Goal: Task Accomplishment & Management: Use online tool/utility

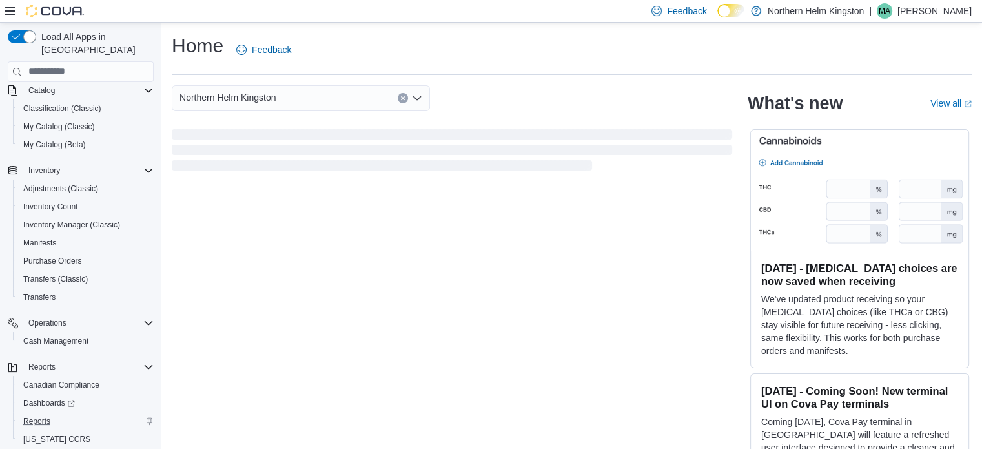
scroll to position [111, 0]
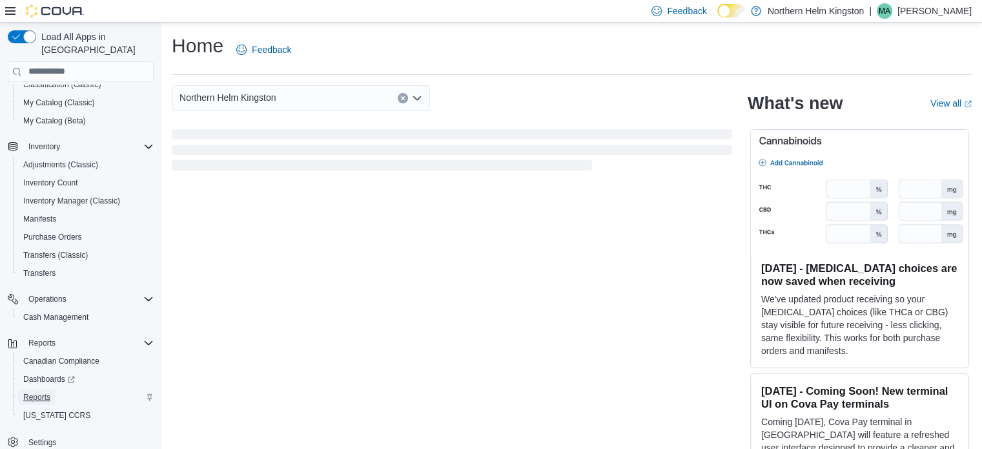
click at [37, 392] on span "Reports" at bounding box center [36, 397] width 27 height 10
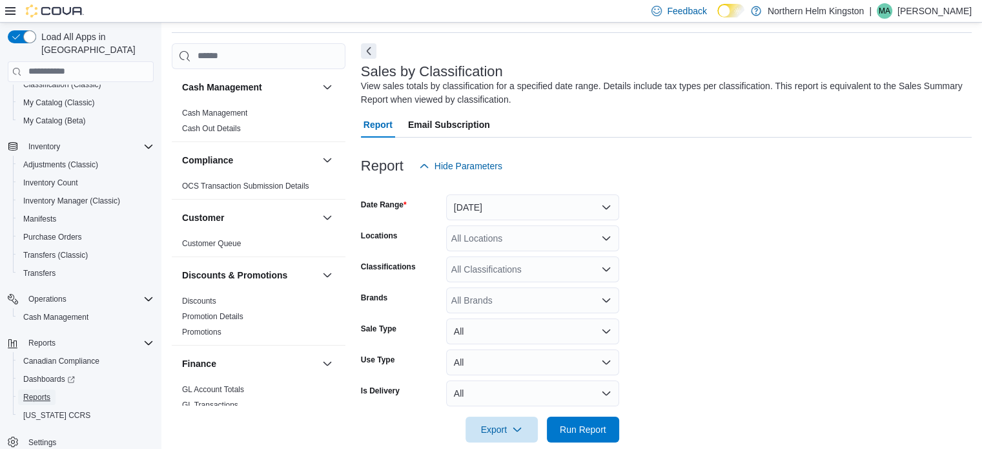
scroll to position [43, 0]
click at [518, 203] on button "Yesterday" at bounding box center [532, 206] width 173 height 26
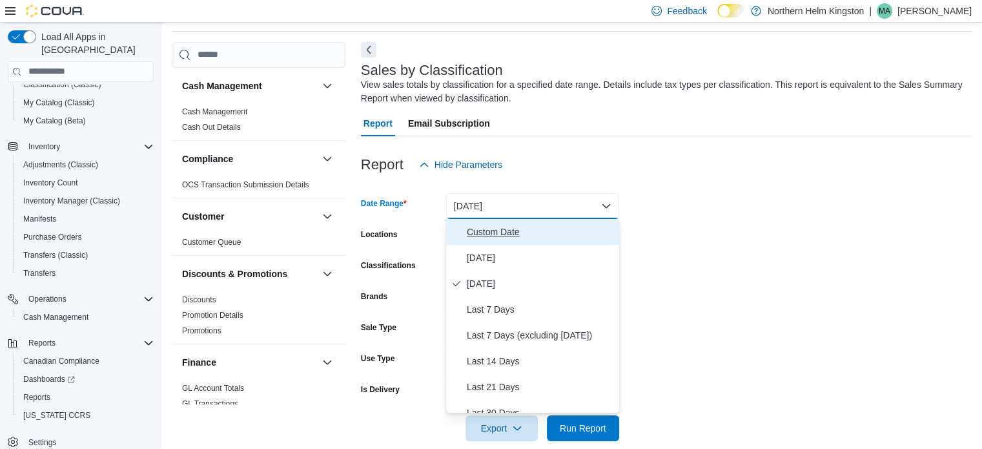
click at [468, 231] on span "Custom Date" at bounding box center [540, 231] width 147 height 15
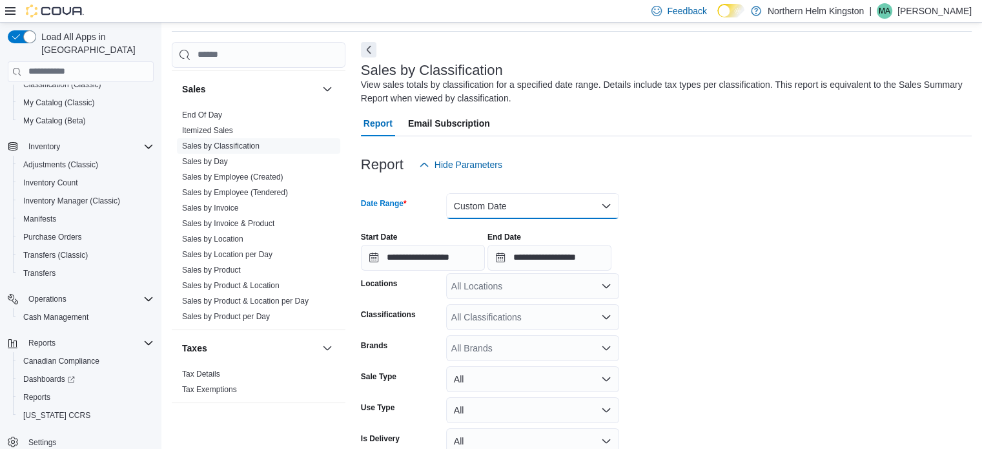
scroll to position [844, 0]
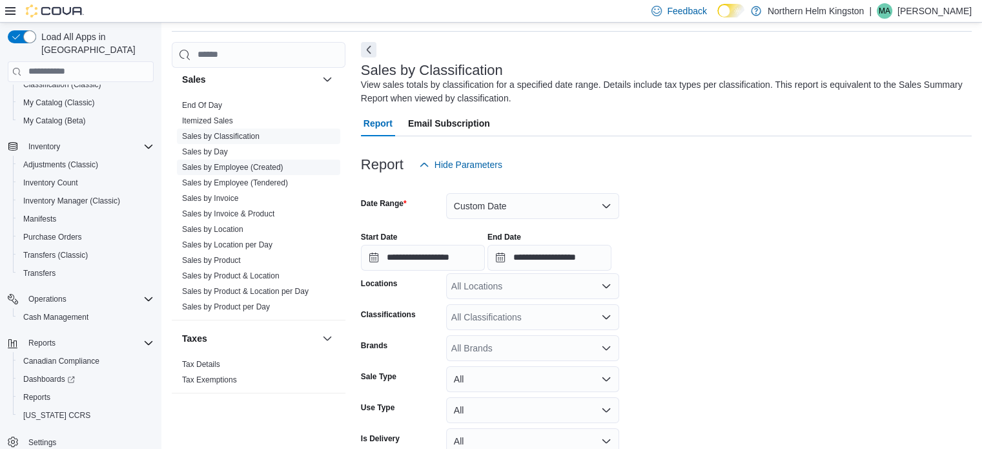
drag, startPoint x: 234, startPoint y: 229, endPoint x: 250, endPoint y: 203, distance: 30.3
click at [233, 229] on link "Sales by Location" at bounding box center [212, 229] width 61 height 9
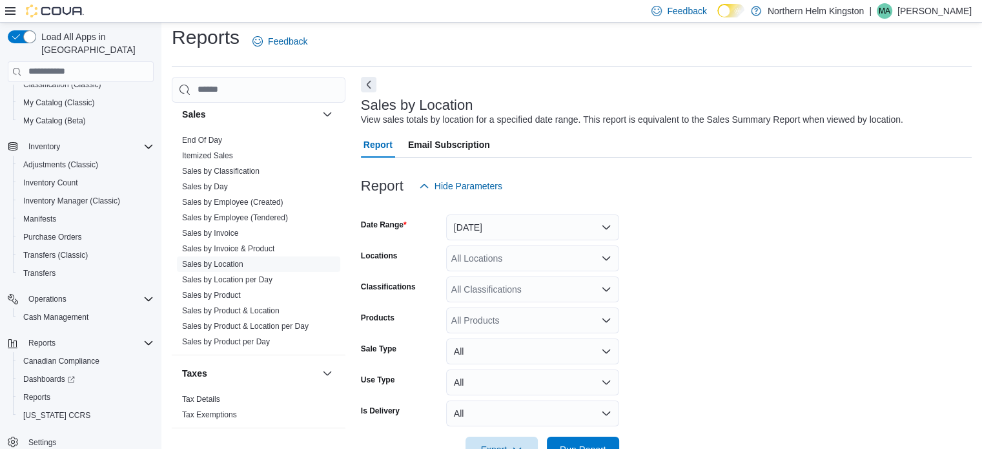
scroll to position [30, 0]
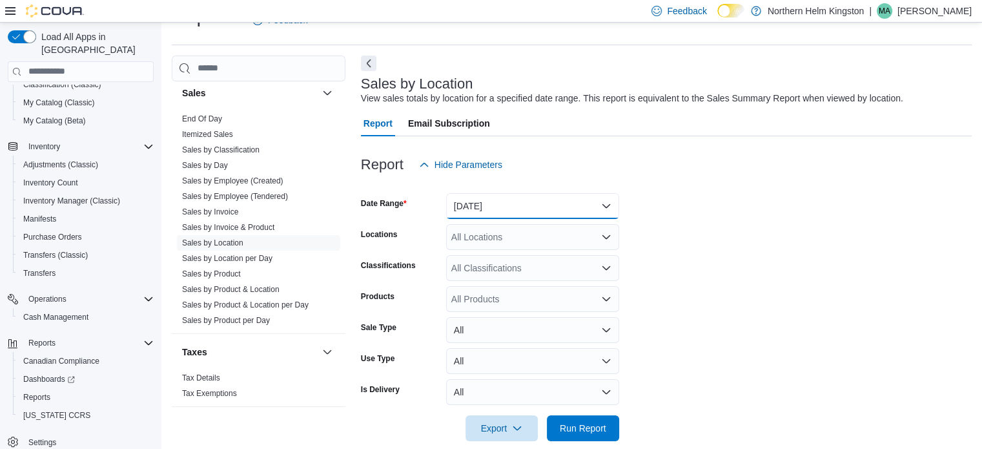
click at [475, 201] on button "Yesterday" at bounding box center [532, 206] width 173 height 26
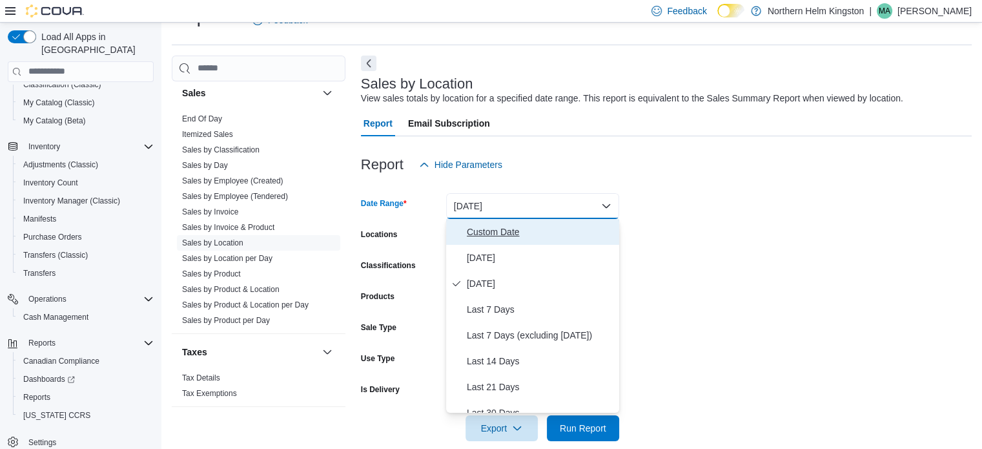
click at [476, 230] on span "Custom Date" at bounding box center [540, 231] width 147 height 15
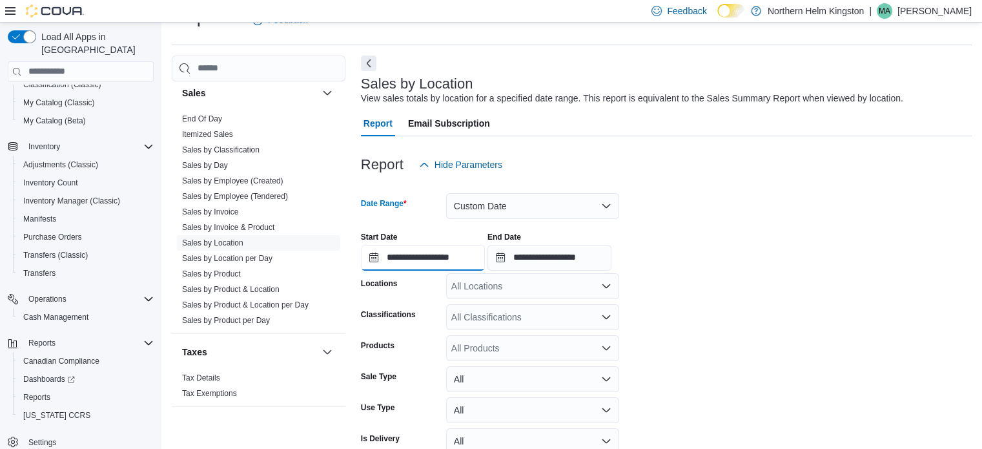
click at [461, 255] on input "**********" at bounding box center [423, 258] width 124 height 26
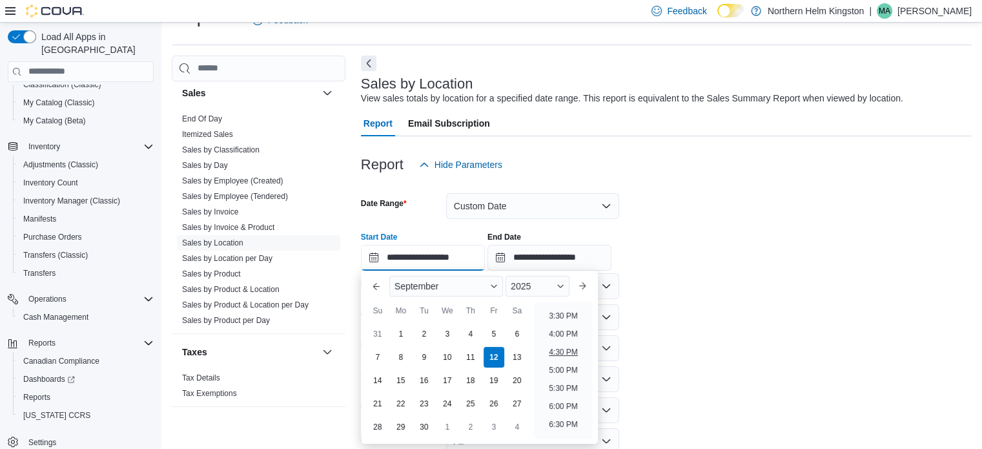
scroll to position [492, 0]
click at [563, 327] on li "2:00 PM" at bounding box center [563, 325] width 39 height 15
type input "**********"
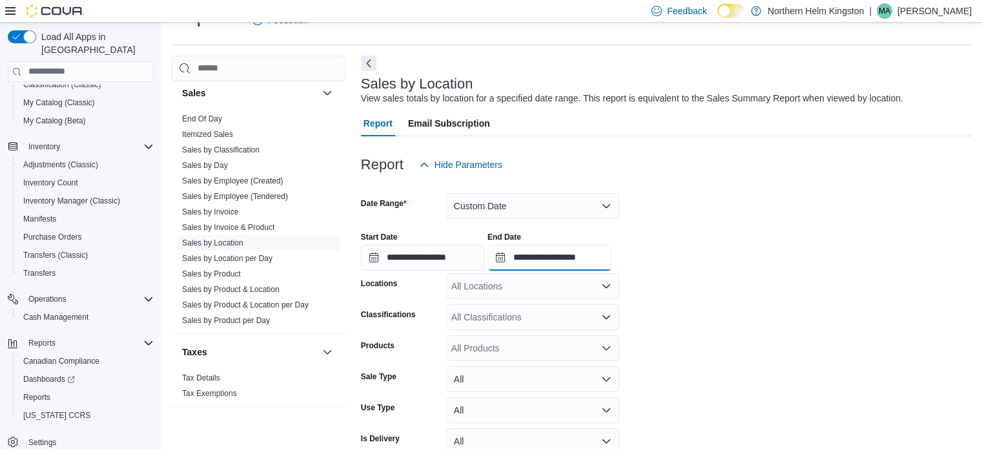
click at [584, 258] on input "**********" at bounding box center [549, 258] width 124 height 26
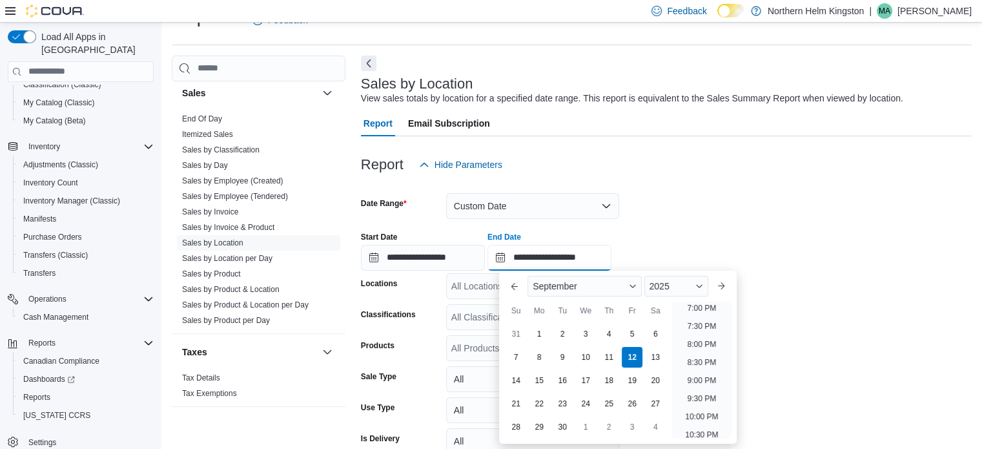
scroll to position [540, 0]
click at [710, 347] on li "4:00 PM" at bounding box center [701, 350] width 39 height 15
type input "**********"
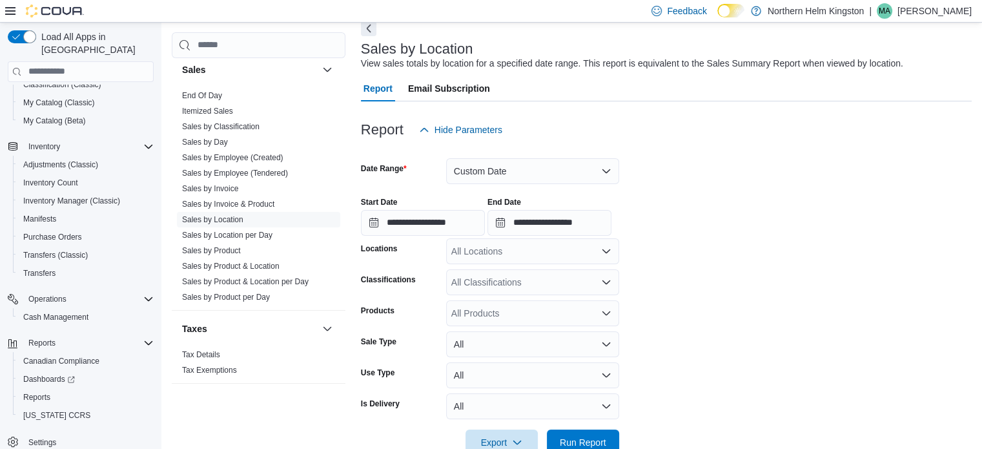
scroll to position [96, 0]
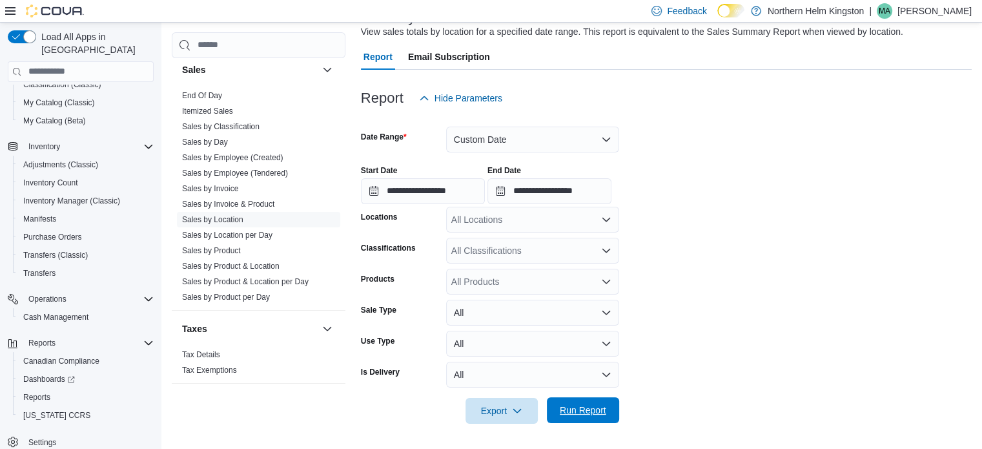
click at [592, 408] on span "Run Report" at bounding box center [583, 410] width 46 height 13
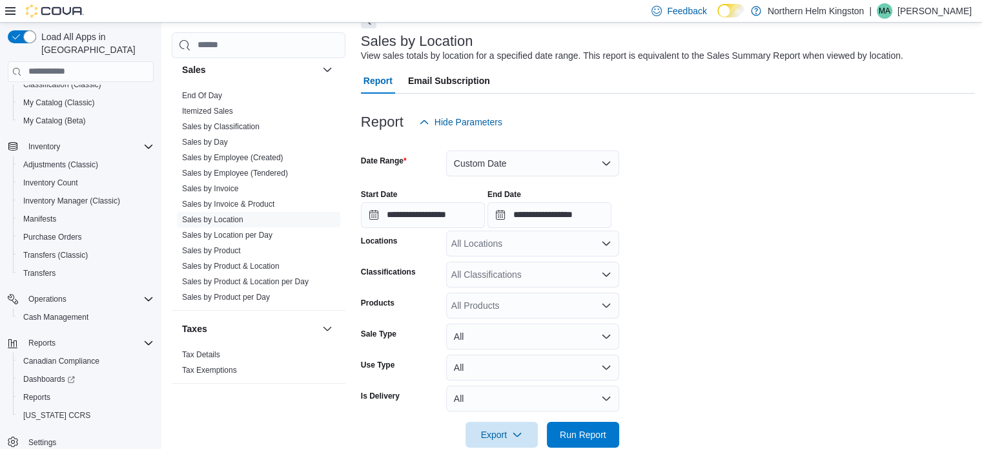
scroll to position [32, 0]
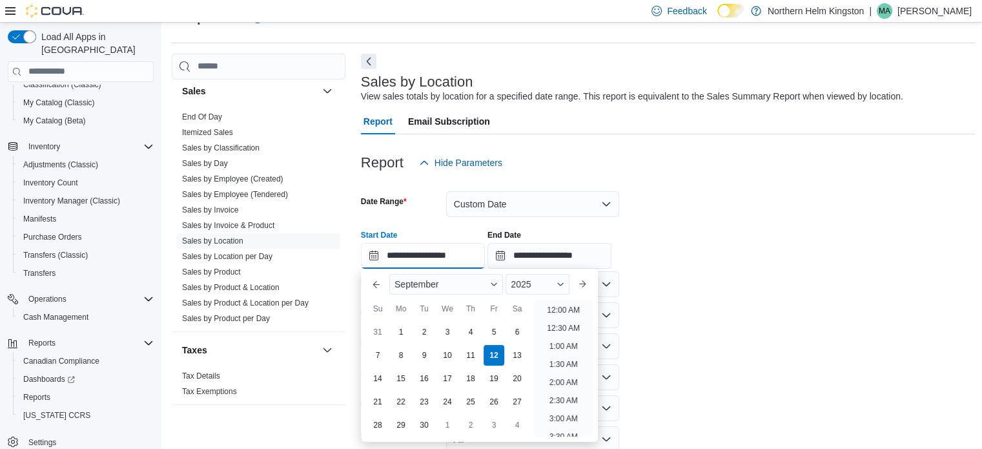
click at [462, 252] on input "**********" at bounding box center [423, 256] width 124 height 26
click at [731, 191] on form "**********" at bounding box center [668, 332] width 615 height 312
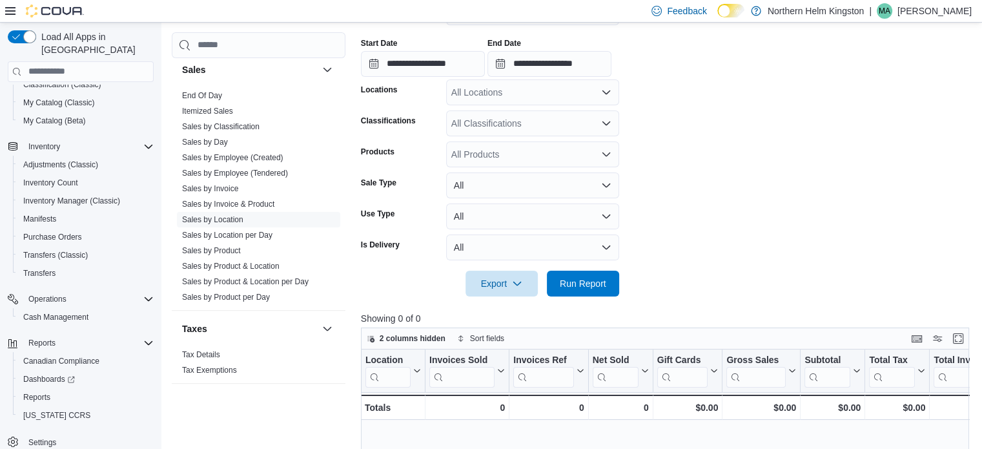
scroll to position [225, 0]
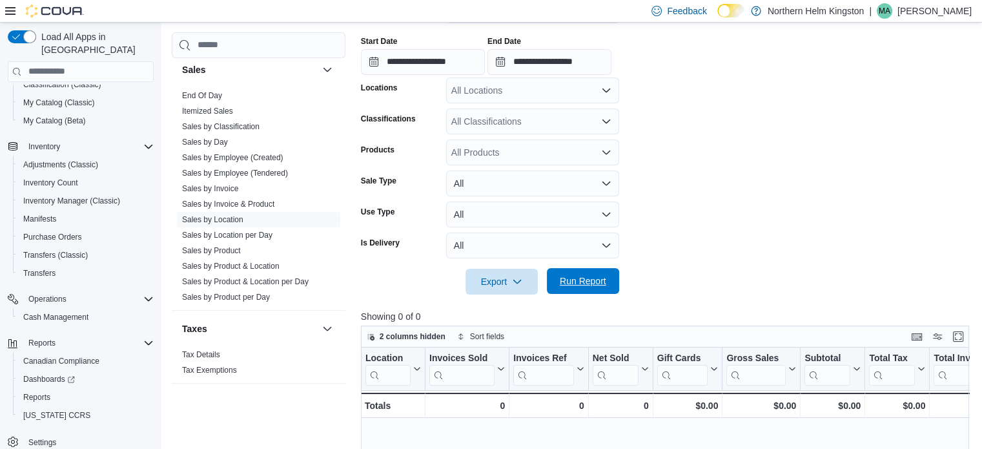
click at [580, 283] on span "Run Report" at bounding box center [583, 280] width 46 height 13
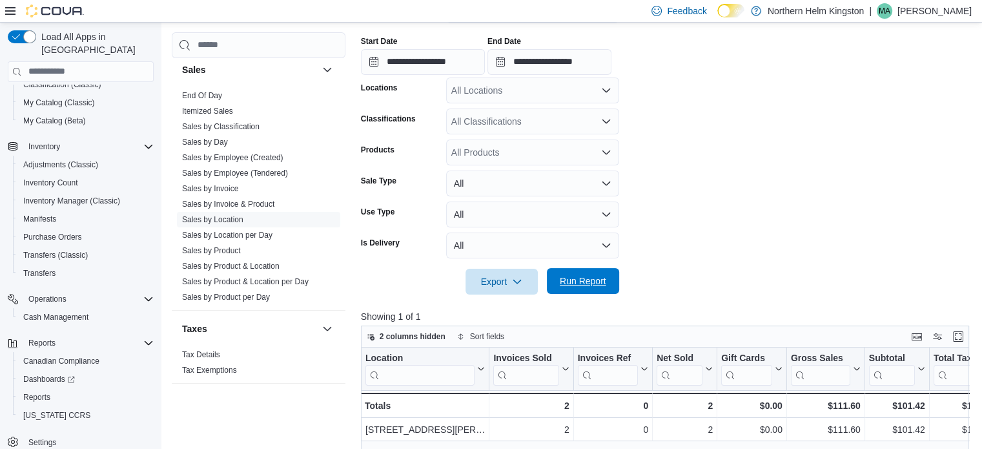
click at [592, 283] on span "Run Report" at bounding box center [583, 280] width 46 height 13
click at [585, 280] on span "Run Report" at bounding box center [583, 281] width 46 height 13
drag, startPoint x: 578, startPoint y: 272, endPoint x: 374, endPoint y: 46, distance: 305.3
click at [578, 272] on span "Run Report" at bounding box center [583, 282] width 57 height 26
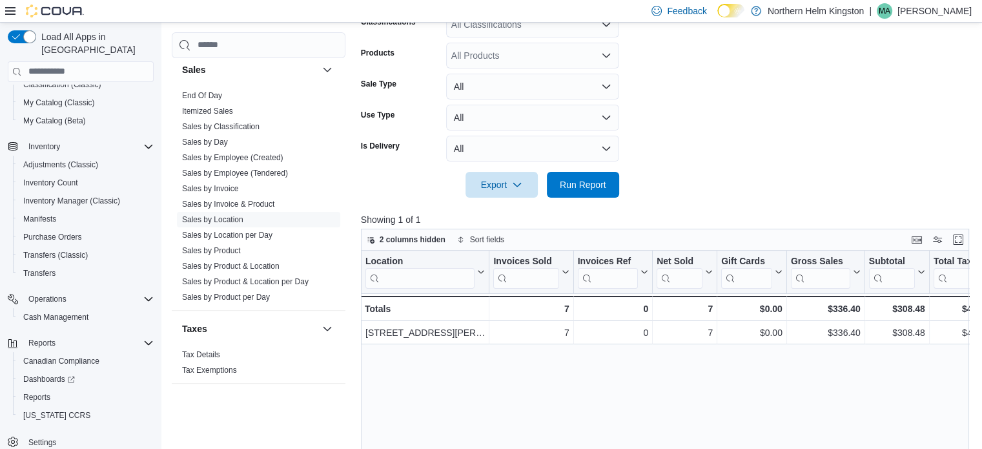
scroll to position [354, 0]
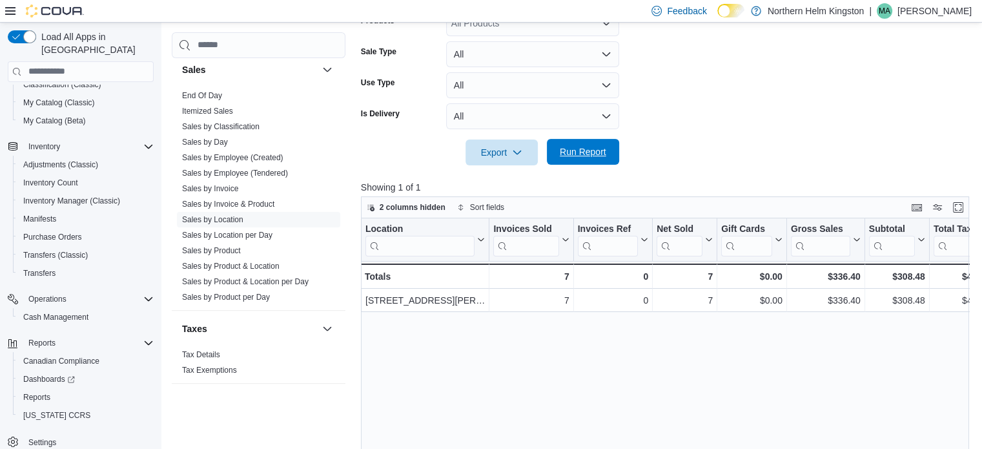
click at [586, 154] on span "Run Report" at bounding box center [583, 151] width 46 height 13
drag, startPoint x: 600, startPoint y: 147, endPoint x: 573, endPoint y: 141, distance: 27.6
click at [600, 147] on span "Run Report" at bounding box center [583, 151] width 46 height 13
click at [593, 152] on span "Run Report" at bounding box center [583, 152] width 46 height 13
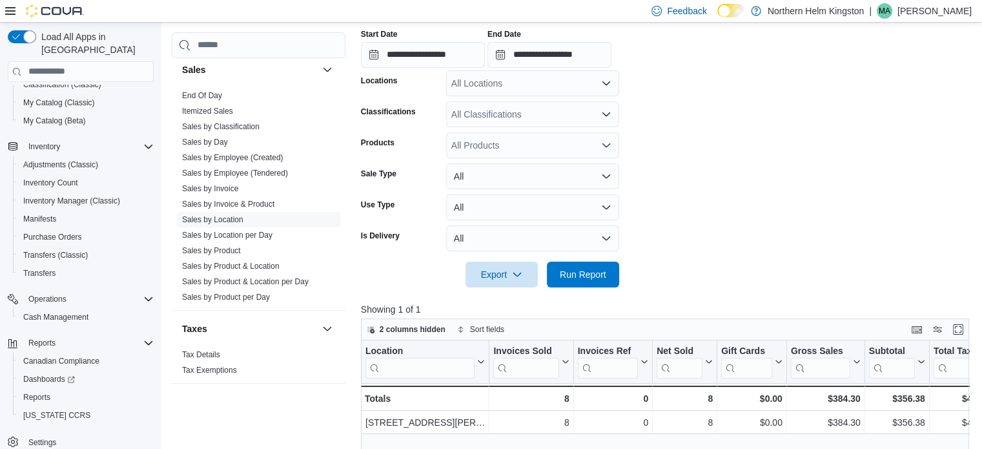
scroll to position [225, 0]
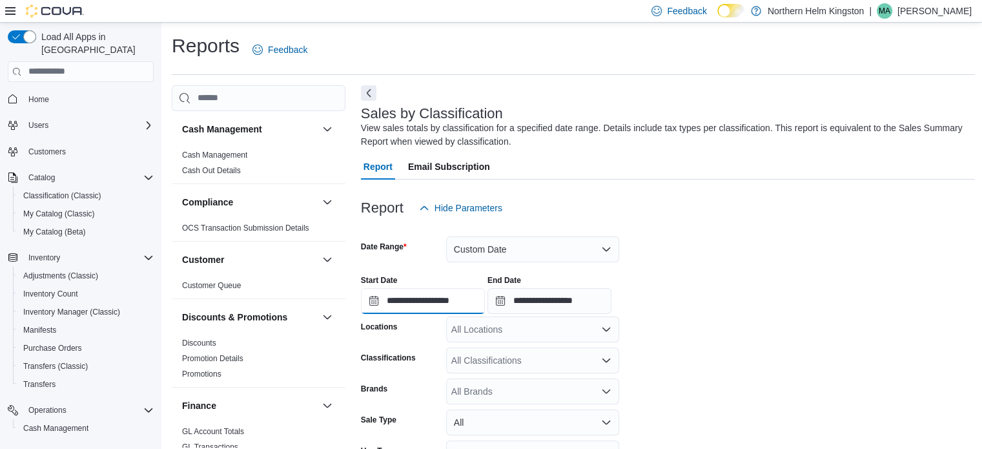
click at [452, 302] on input "**********" at bounding box center [423, 301] width 124 height 26
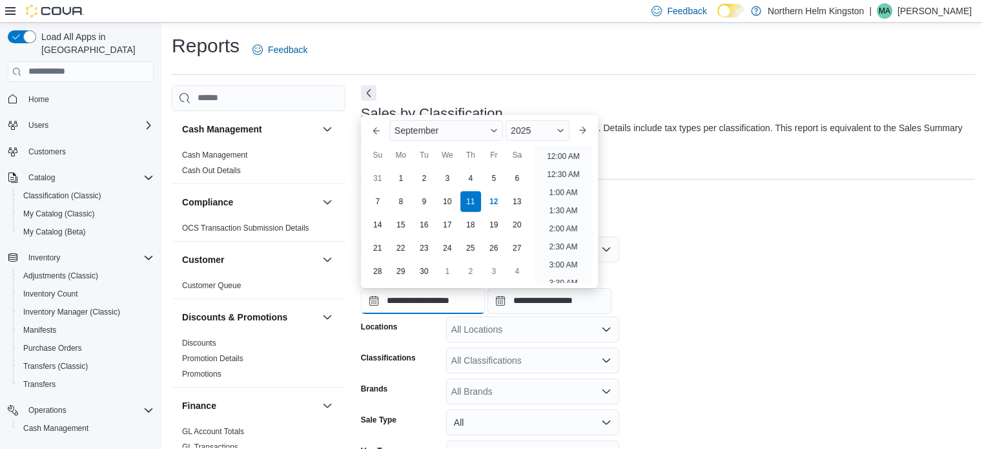
scroll to position [474, 0]
click at [492, 196] on div "12" at bounding box center [493, 201] width 23 height 23
type input "**********"
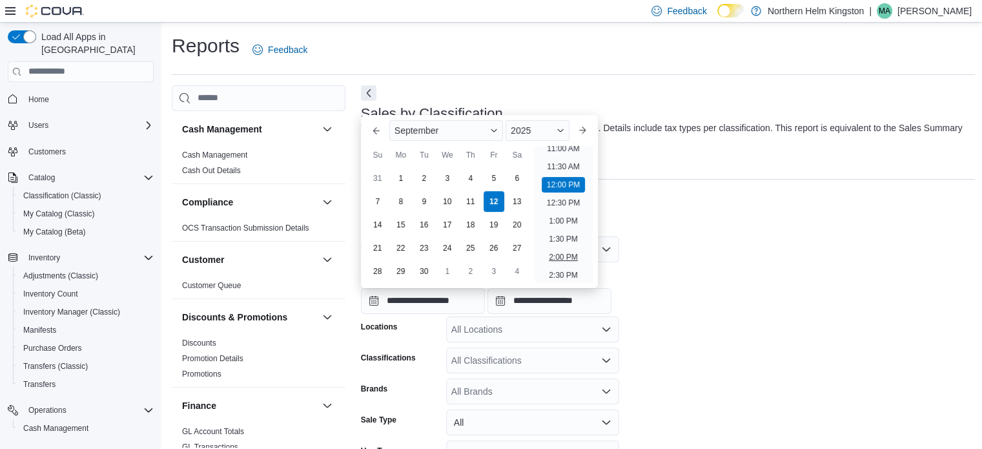
scroll to position [436, 0]
click at [562, 226] on li "2:00 PM" at bounding box center [563, 225] width 39 height 15
type input "**********"
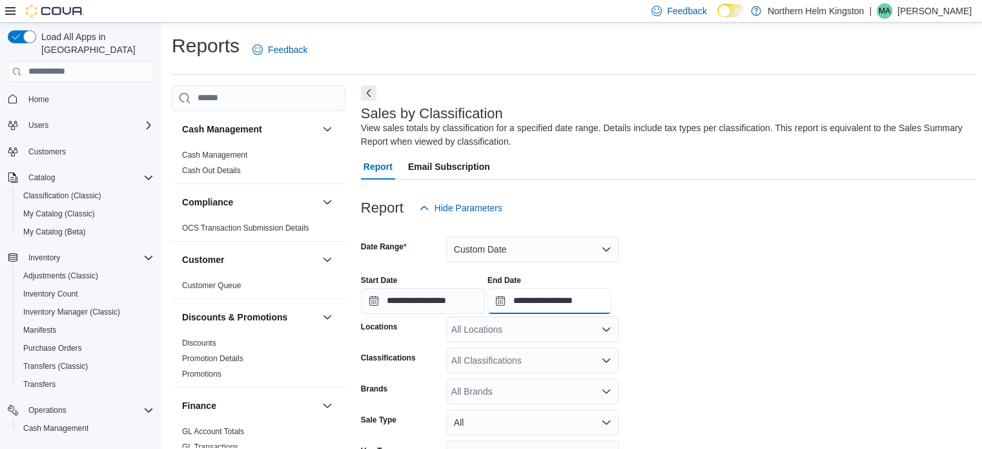
click at [591, 300] on input "**********" at bounding box center [549, 301] width 124 height 26
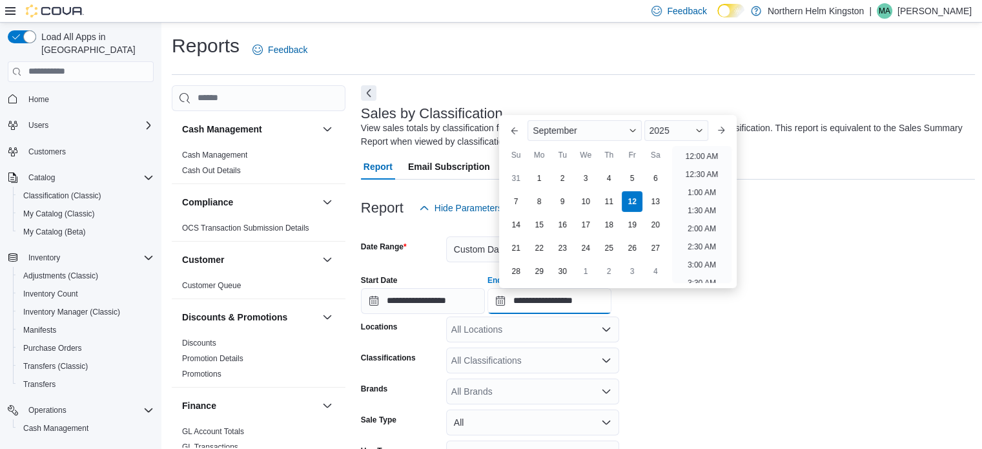
scroll to position [546, 0]
click at [700, 188] on li "4:00 PM" at bounding box center [701, 188] width 39 height 15
type input "**********"
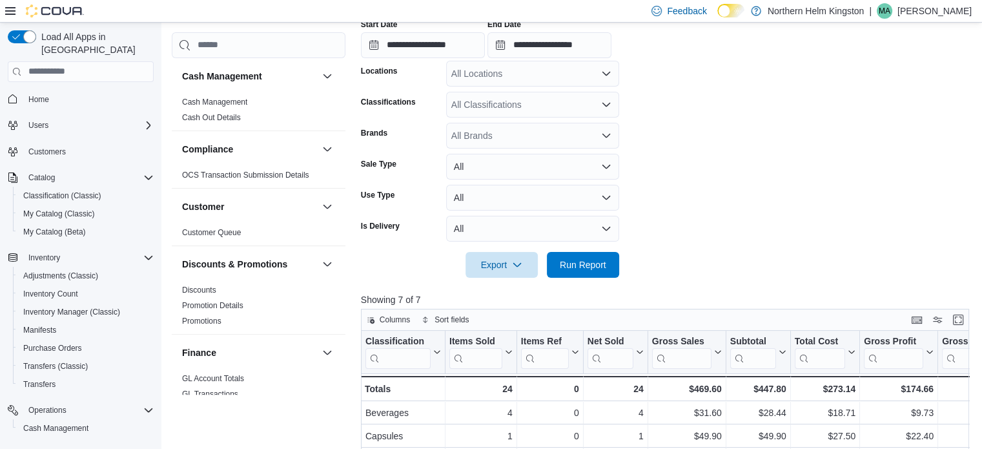
scroll to position [258, 0]
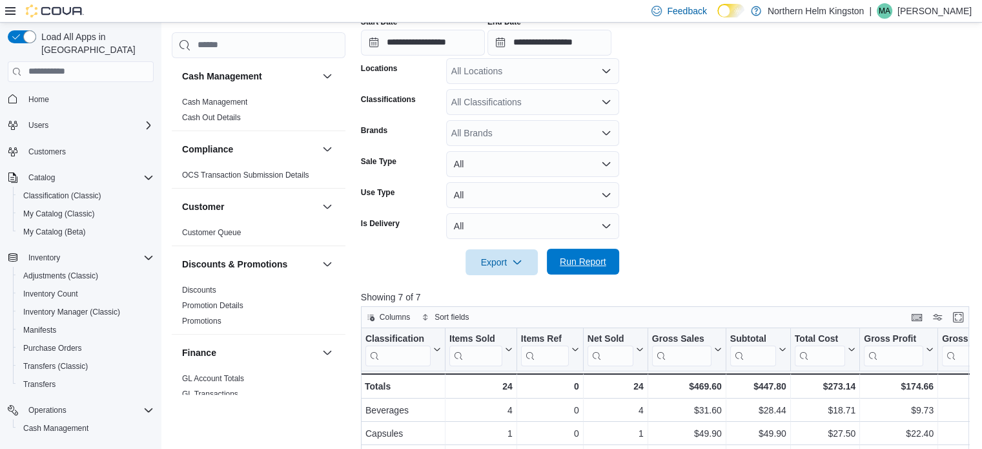
click at [581, 253] on span "Run Report" at bounding box center [583, 262] width 57 height 26
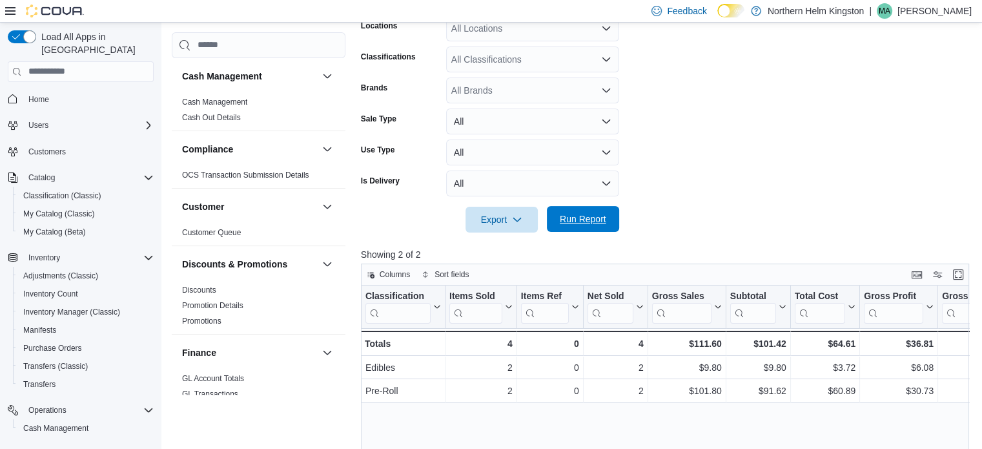
scroll to position [302, 0]
click at [586, 228] on span "Run Report" at bounding box center [583, 218] width 57 height 26
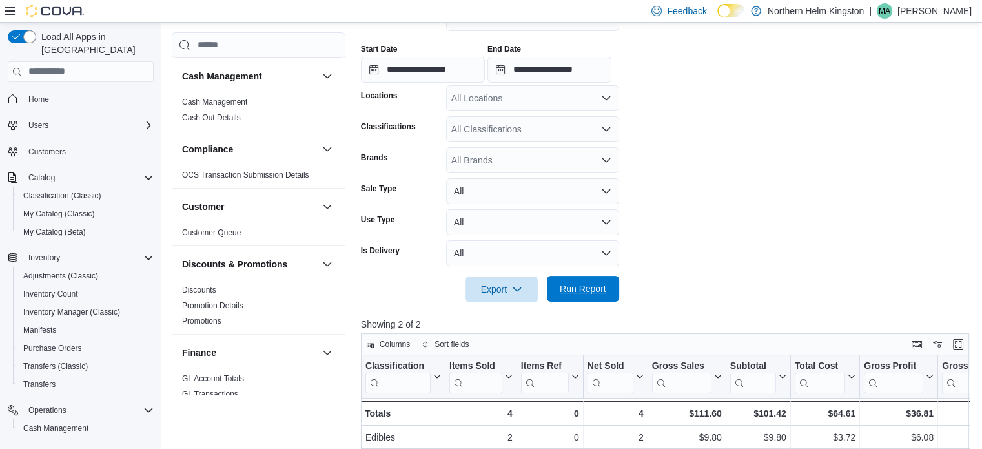
scroll to position [237, 0]
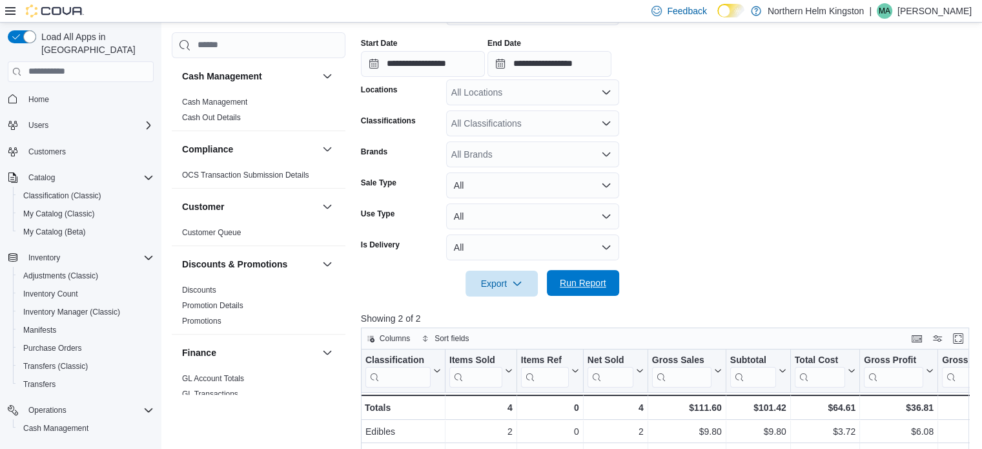
click at [598, 283] on span "Run Report" at bounding box center [583, 282] width 46 height 13
click at [593, 277] on span "Run Report" at bounding box center [583, 282] width 46 height 13
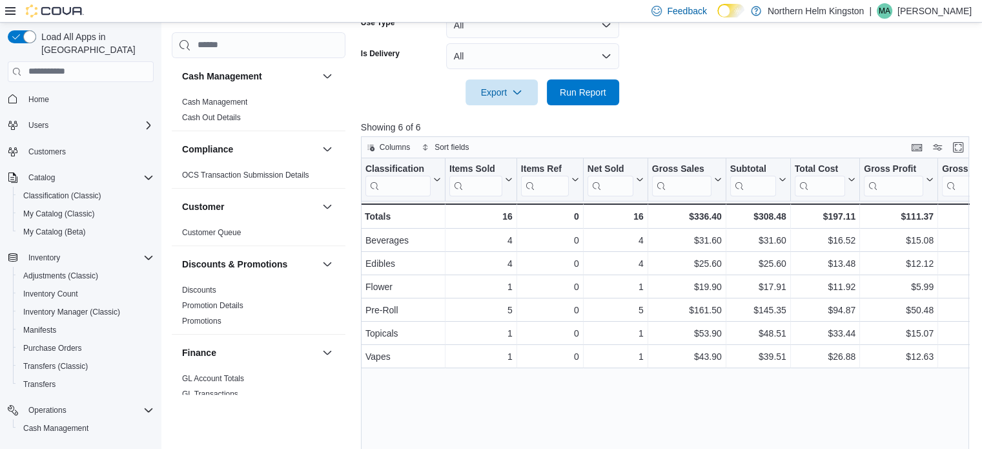
scroll to position [431, 0]
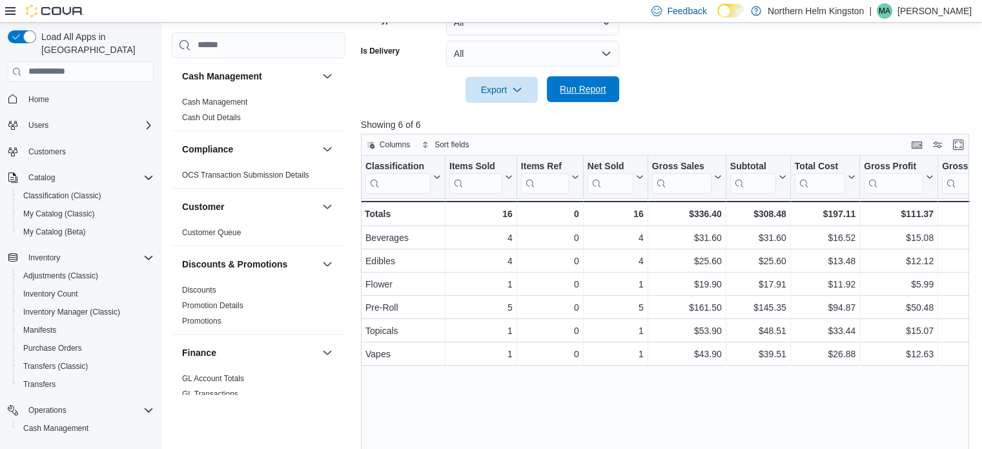
click at [595, 90] on span "Run Report" at bounding box center [583, 89] width 46 height 13
click at [595, 94] on span "Run Report" at bounding box center [583, 89] width 46 height 13
